Goal: Task Accomplishment & Management: Use online tool/utility

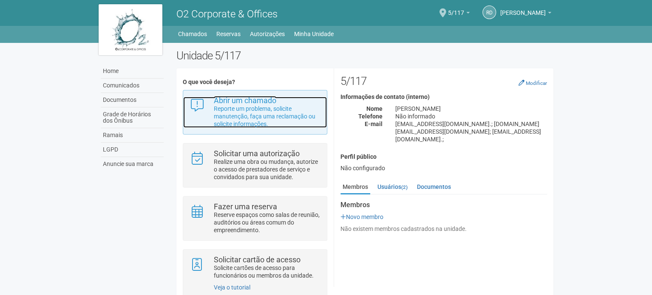
click at [251, 103] on strong "Abrir um chamado" at bounding box center [245, 100] width 62 height 9
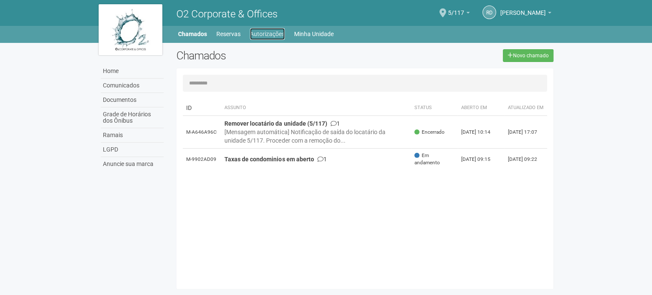
click at [259, 33] on link "Autorizações" at bounding box center [267, 34] width 35 height 12
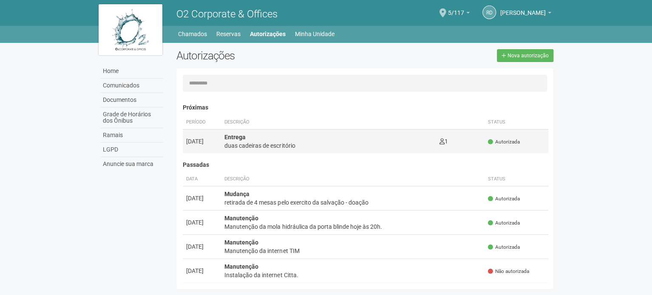
click at [268, 142] on div "duas cadeiras de escritório" at bounding box center [328, 145] width 208 height 8
